Goal: Information Seeking & Learning: Learn about a topic

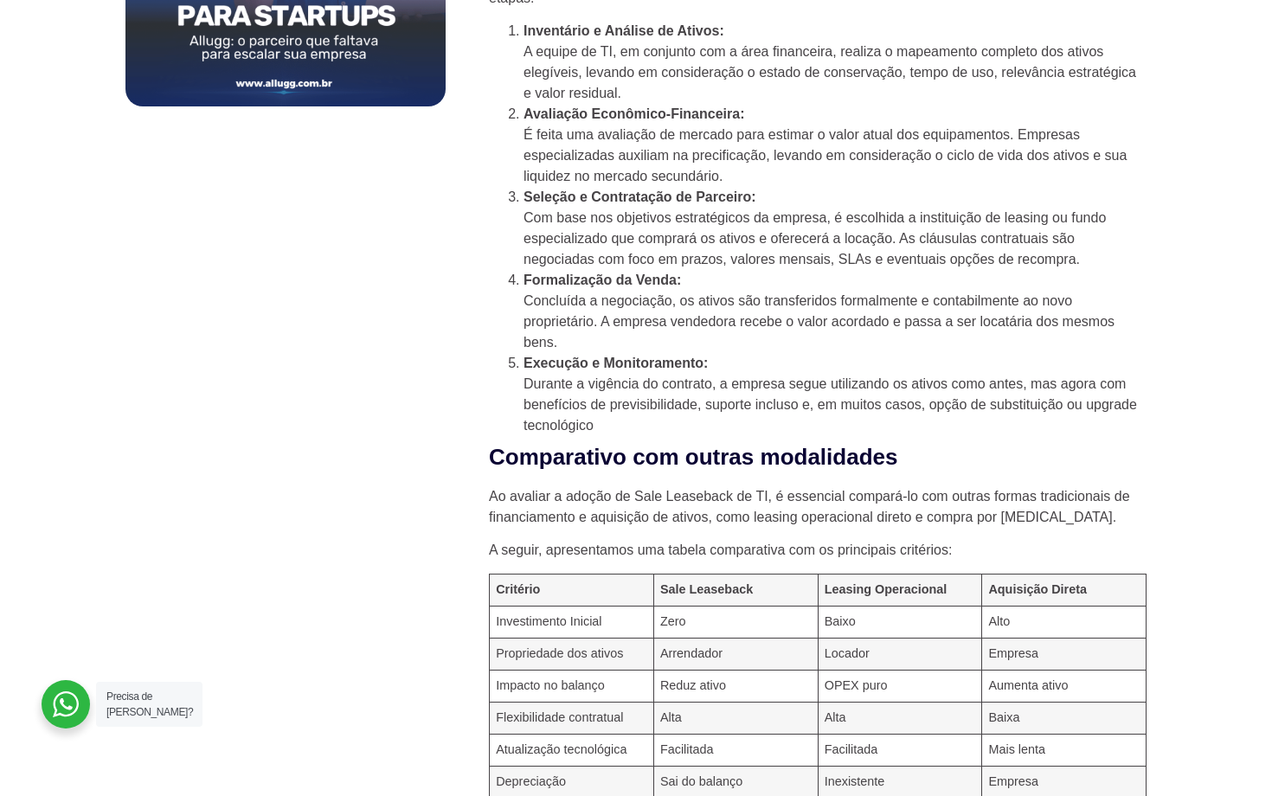
scroll to position [1441, 0]
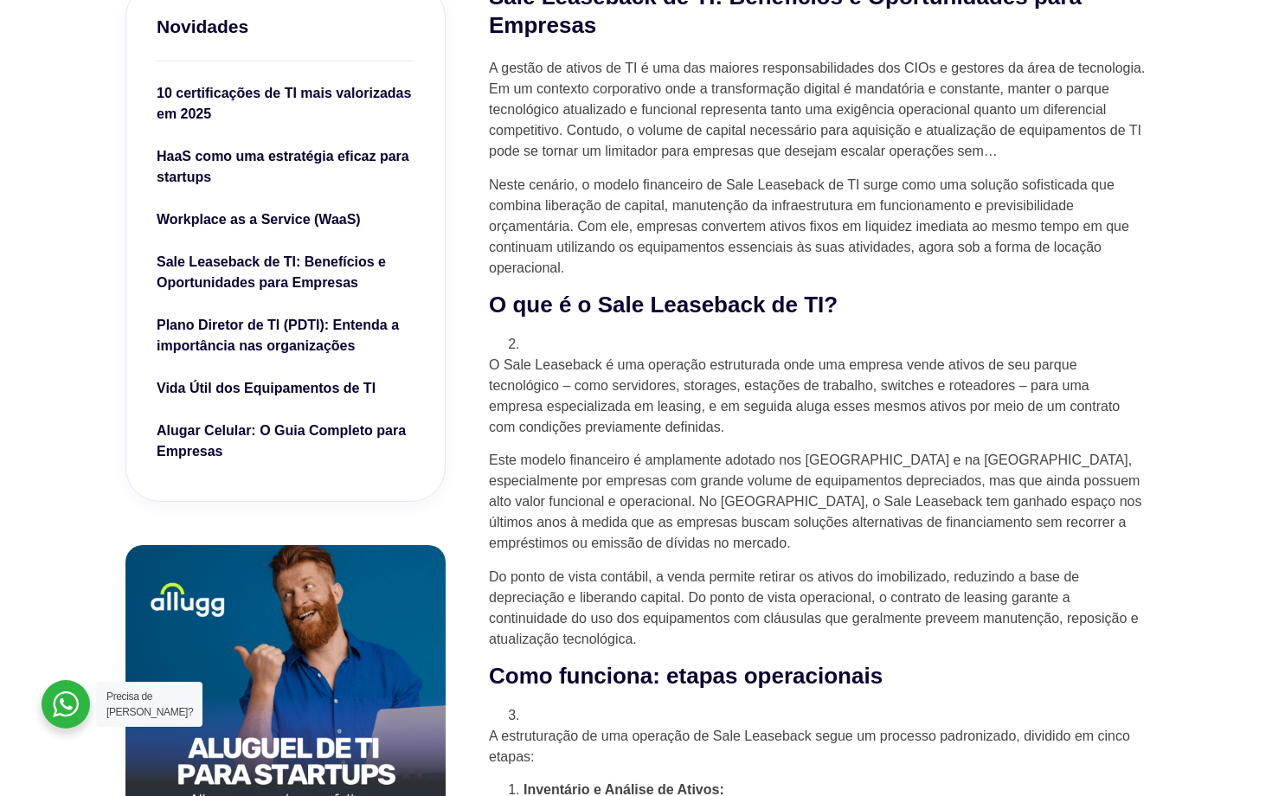
scroll to position [561, 0]
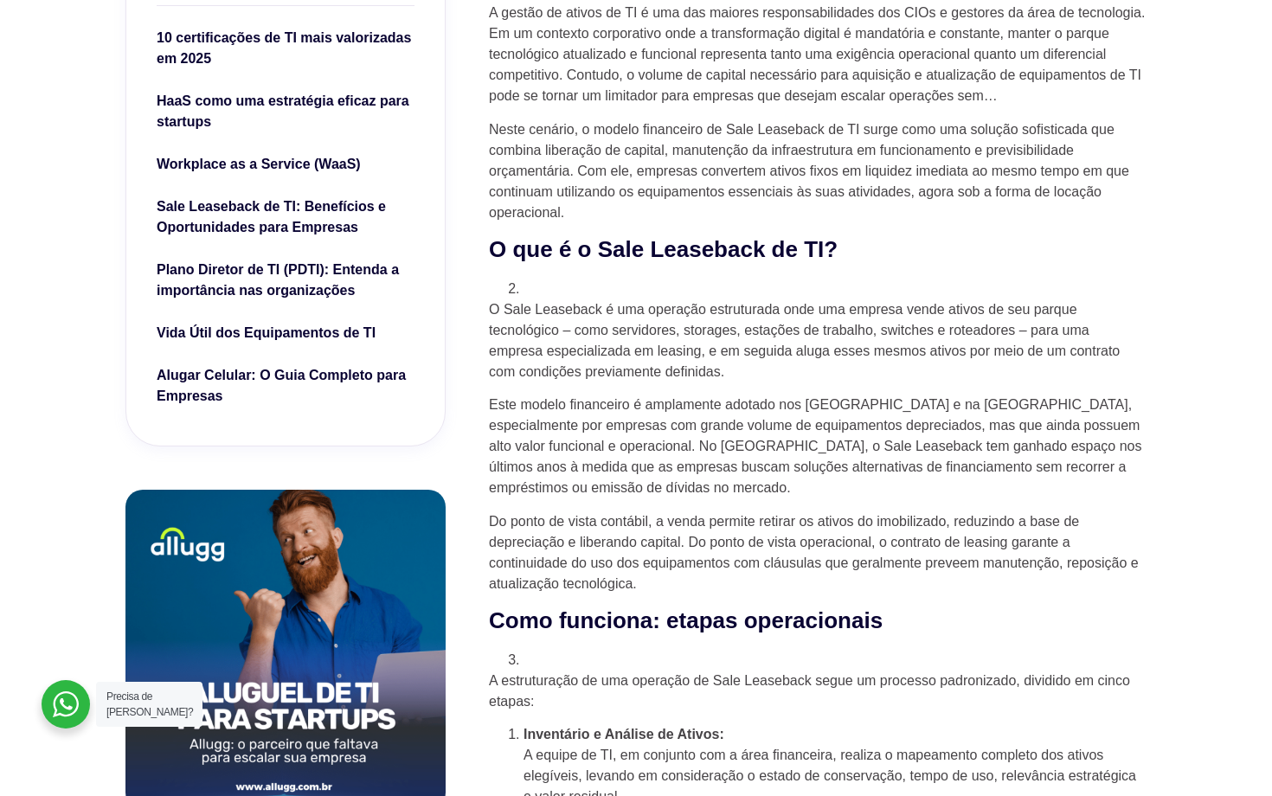
scroll to position [620, 0]
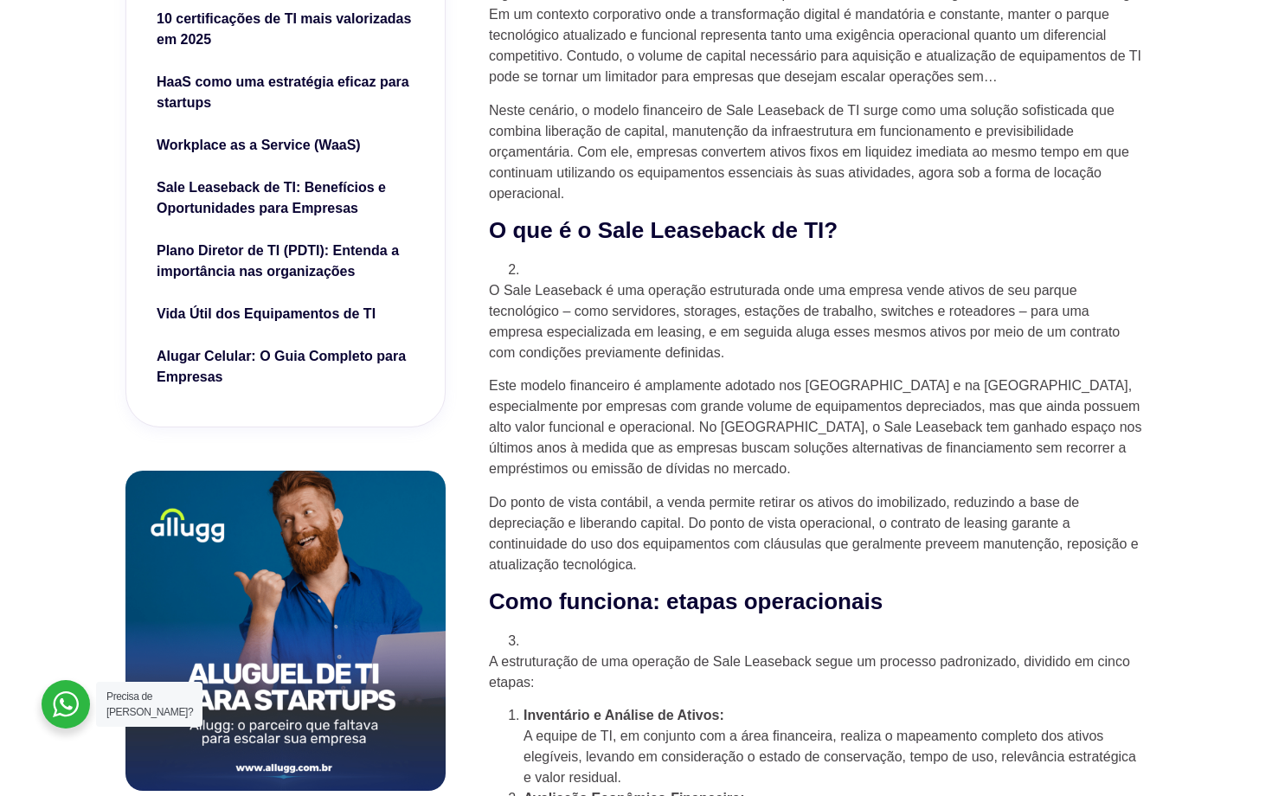
scroll to position [634, 0]
